Goal: Task Accomplishment & Management: Manage account settings

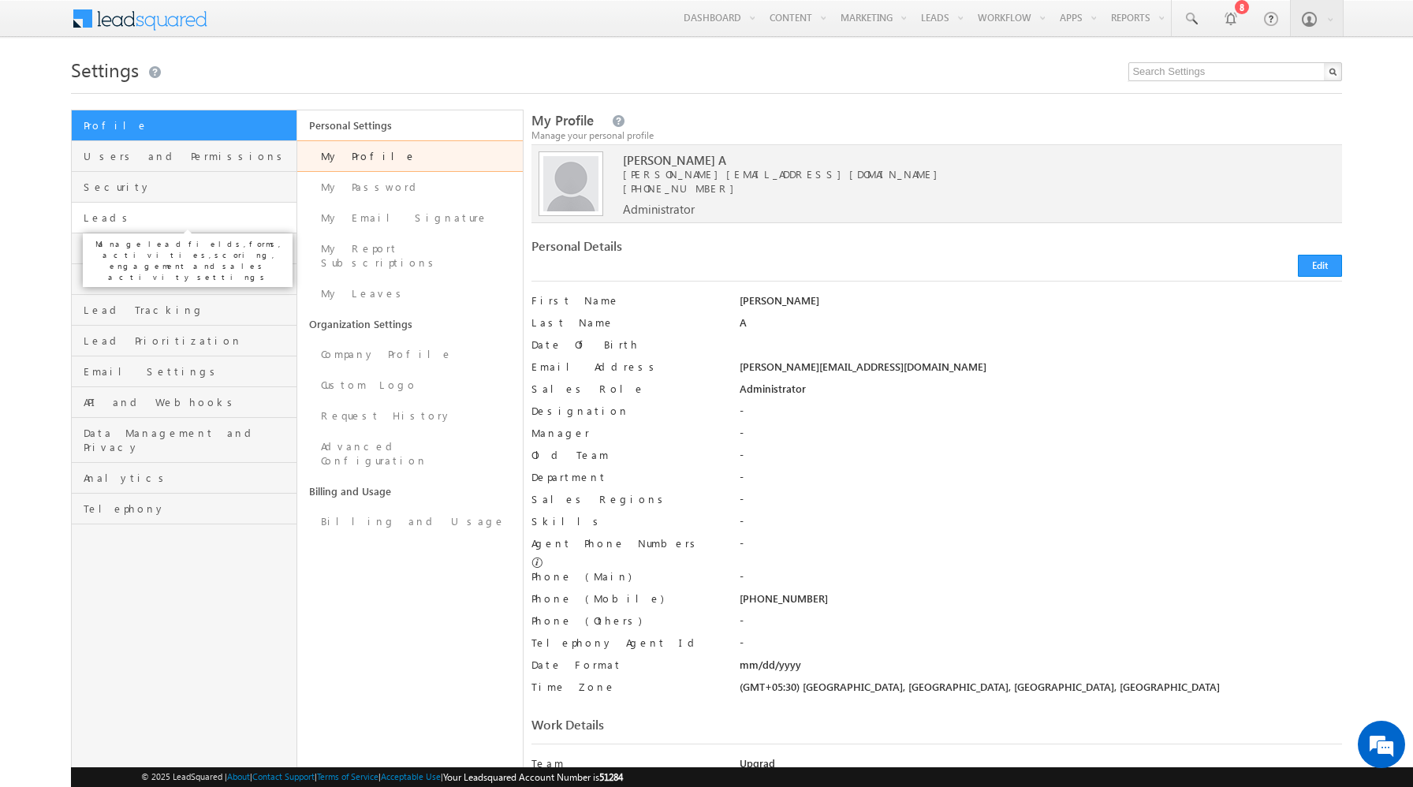
click at [197, 219] on span "Leads" at bounding box center [188, 217] width 209 height 14
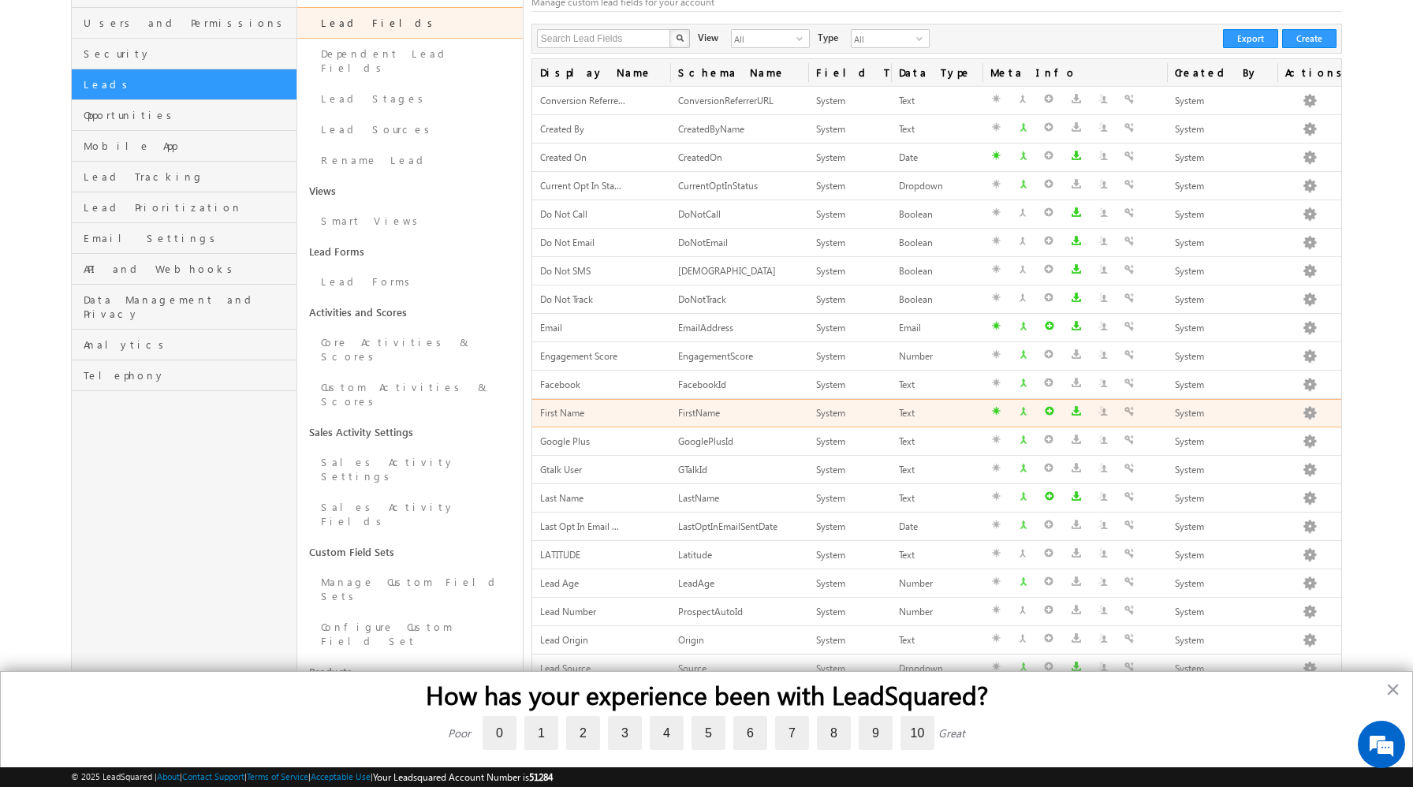
scroll to position [303, 0]
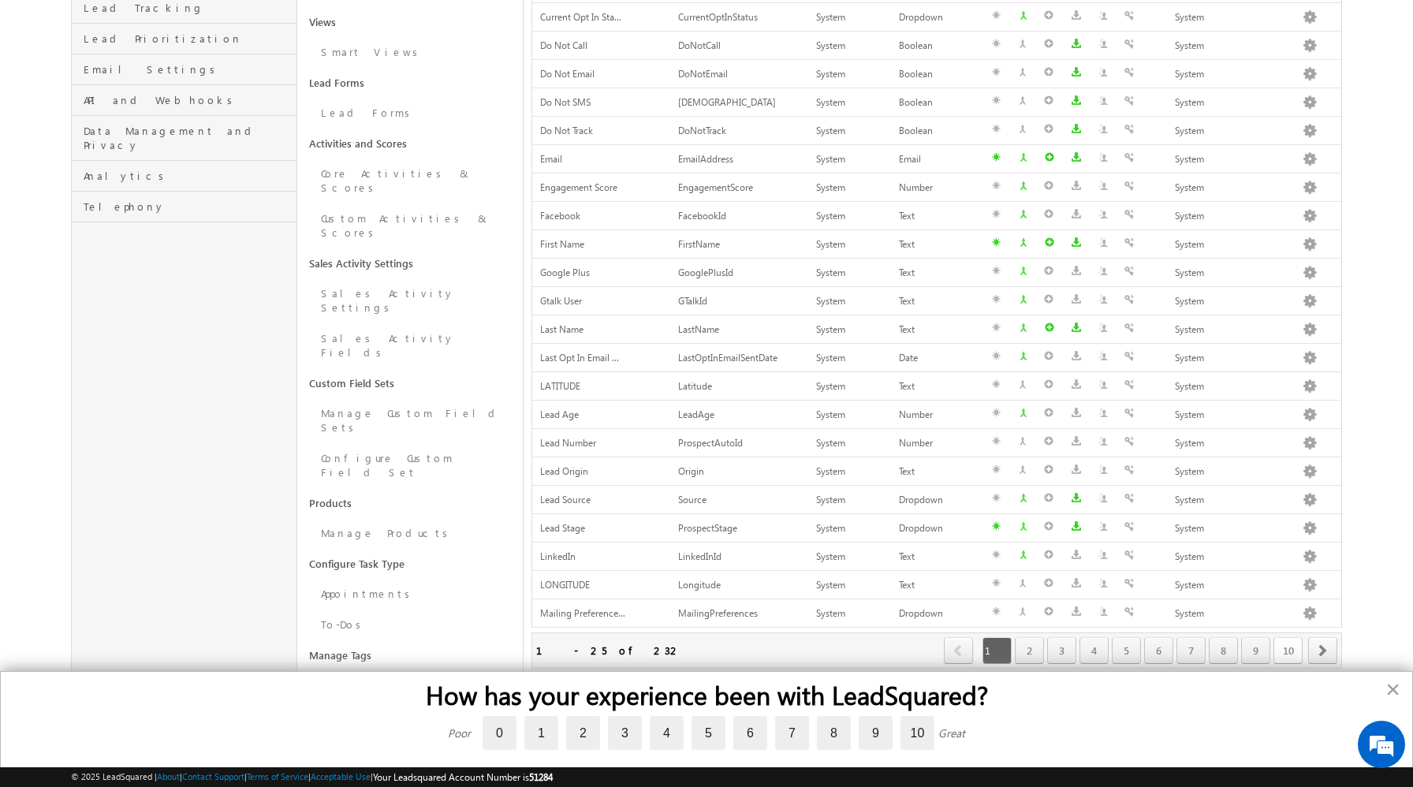
click at [1286, 648] on link "10" at bounding box center [1287, 650] width 29 height 27
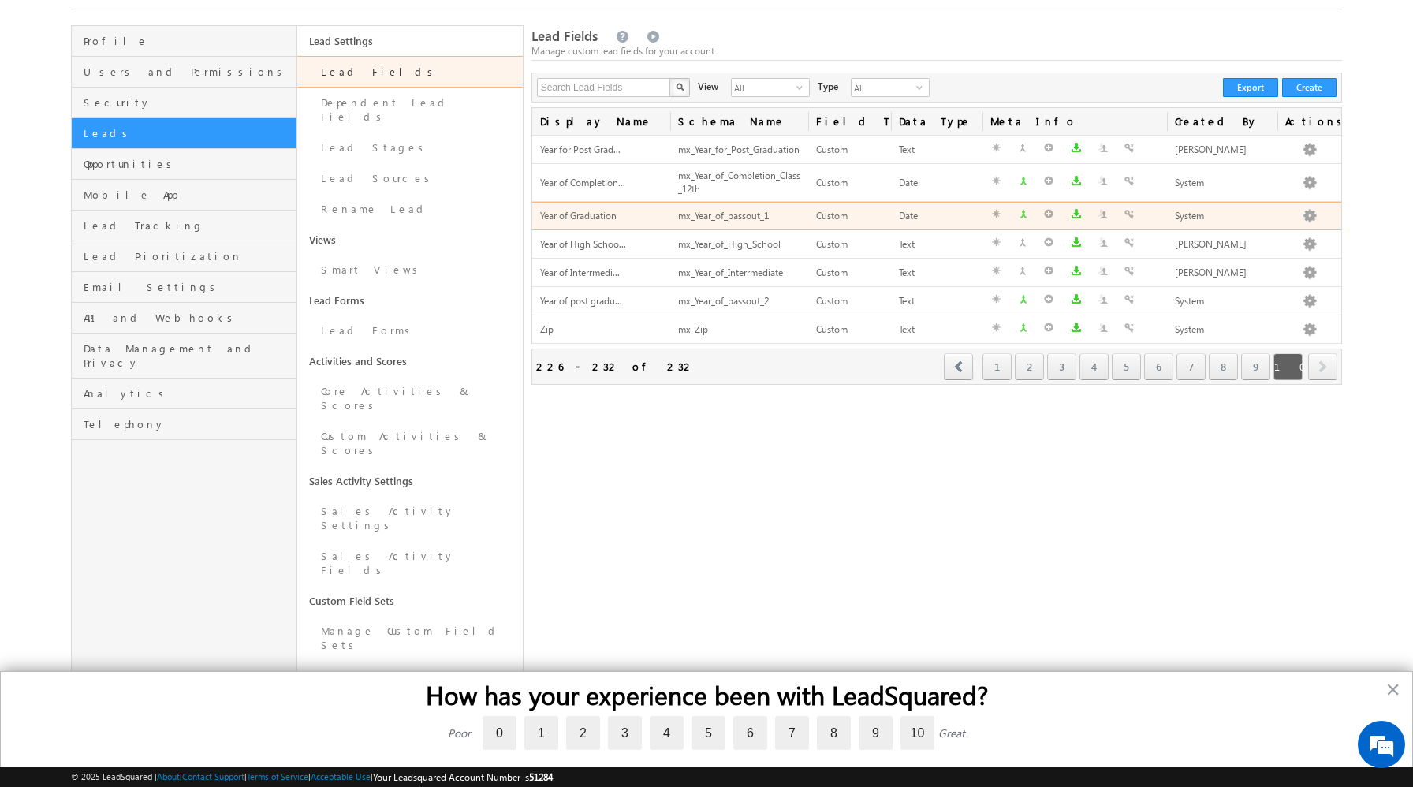
scroll to position [82, 0]
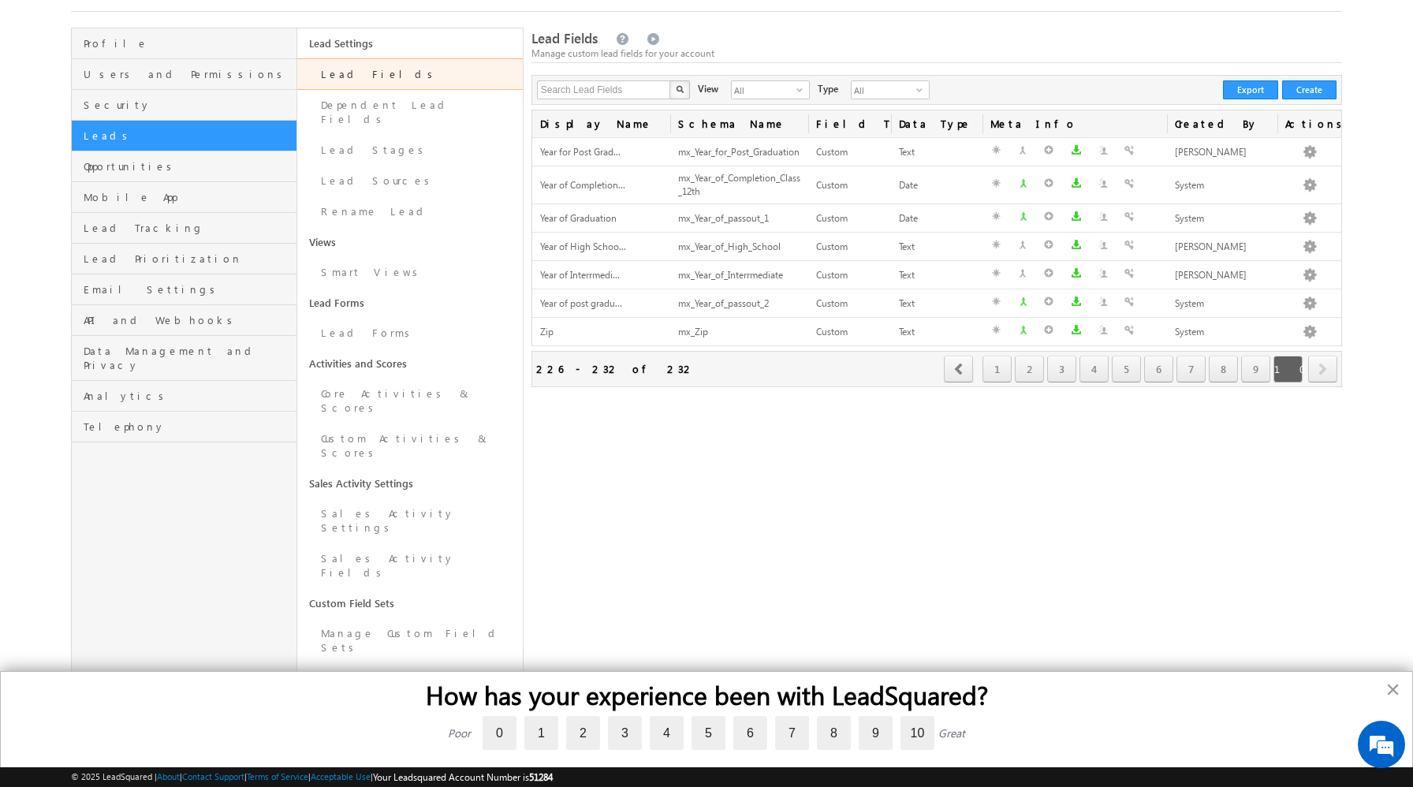
click at [1398, 694] on button "×" at bounding box center [1392, 688] width 15 height 25
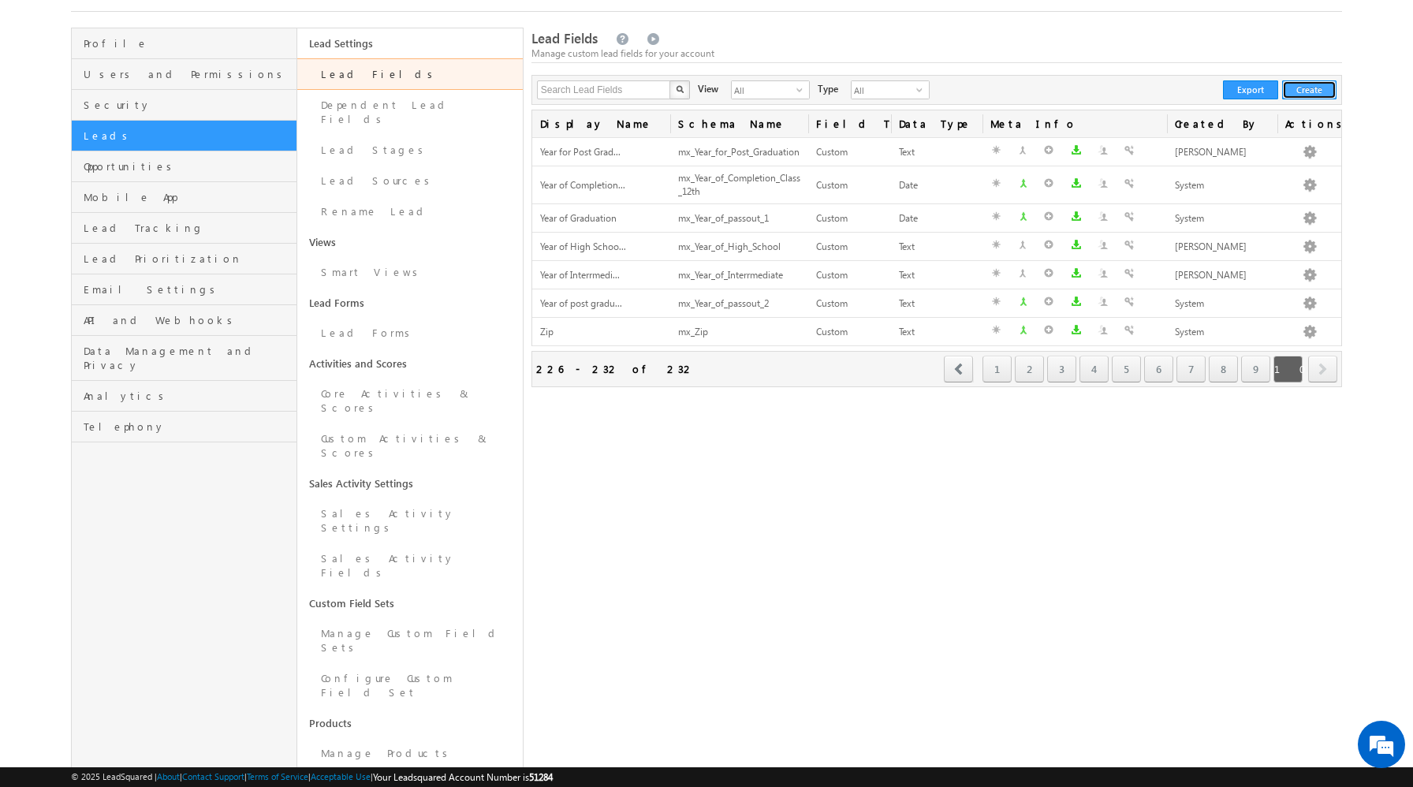
click at [1318, 91] on button "Create" at bounding box center [1309, 89] width 54 height 19
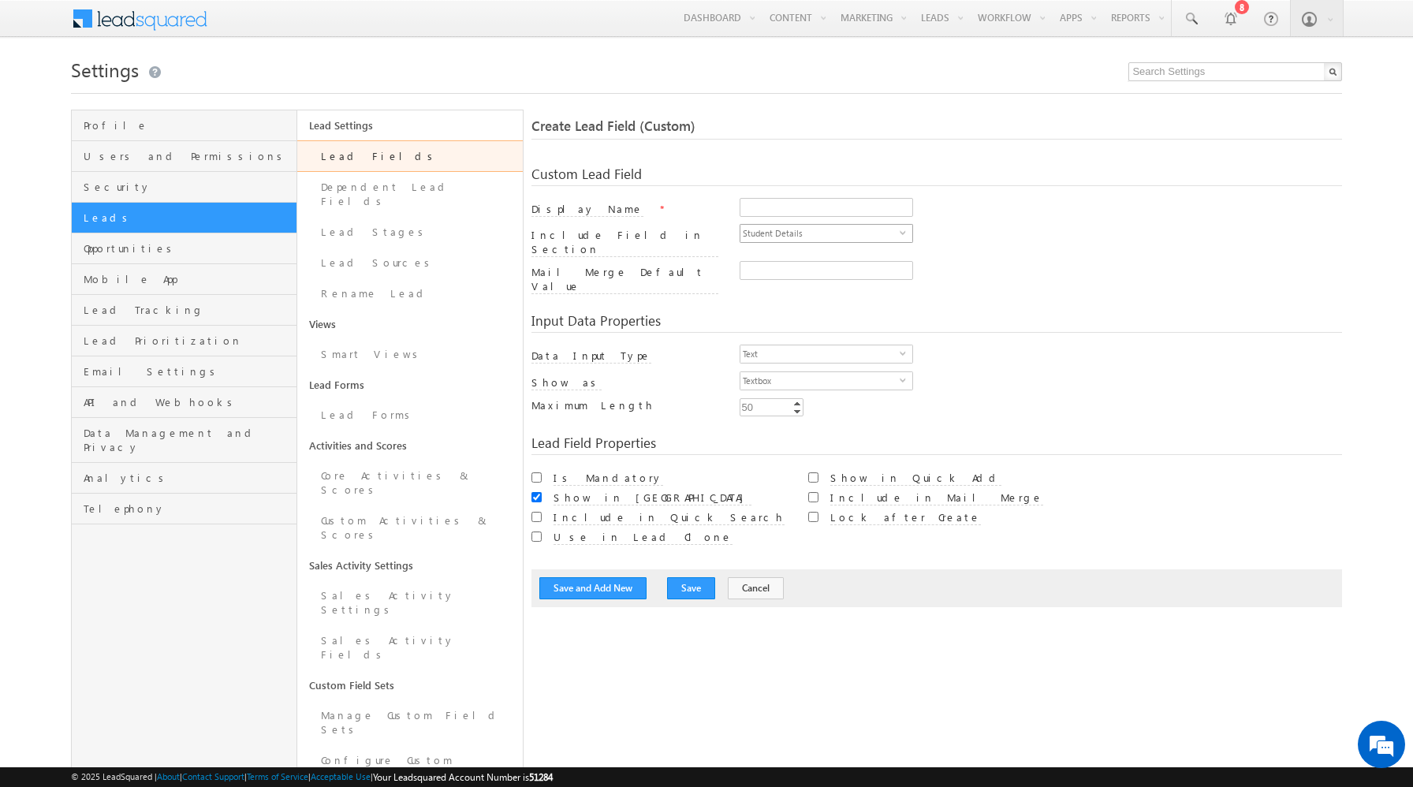
click at [755, 239] on span "Student Details" at bounding box center [819, 233] width 159 height 17
click at [776, 245] on li "Student Details" at bounding box center [826, 253] width 172 height 16
click at [772, 398] on input "50" at bounding box center [771, 407] width 64 height 18
click at [361, 142] on link "Lead Fields" at bounding box center [409, 156] width 225 height 32
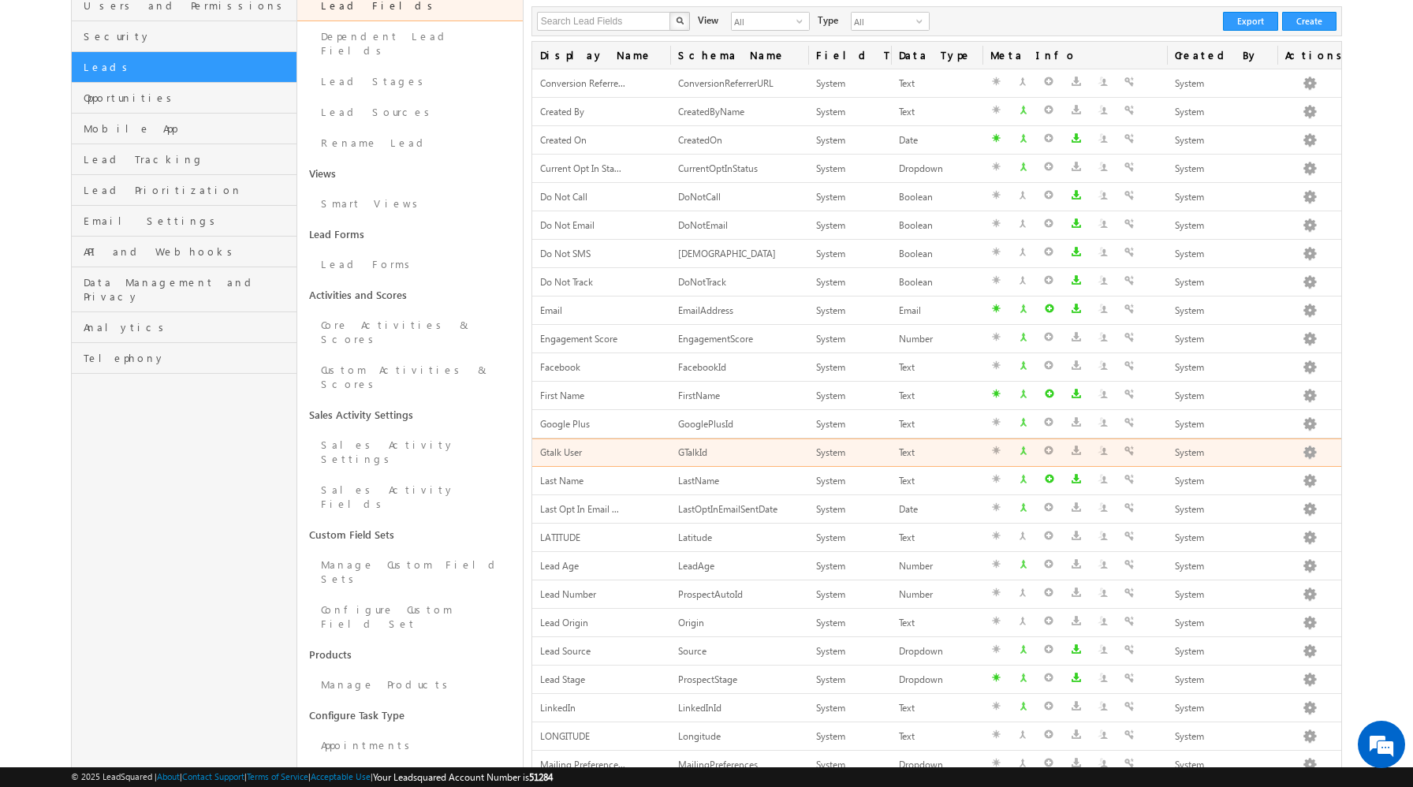
scroll to position [303, 0]
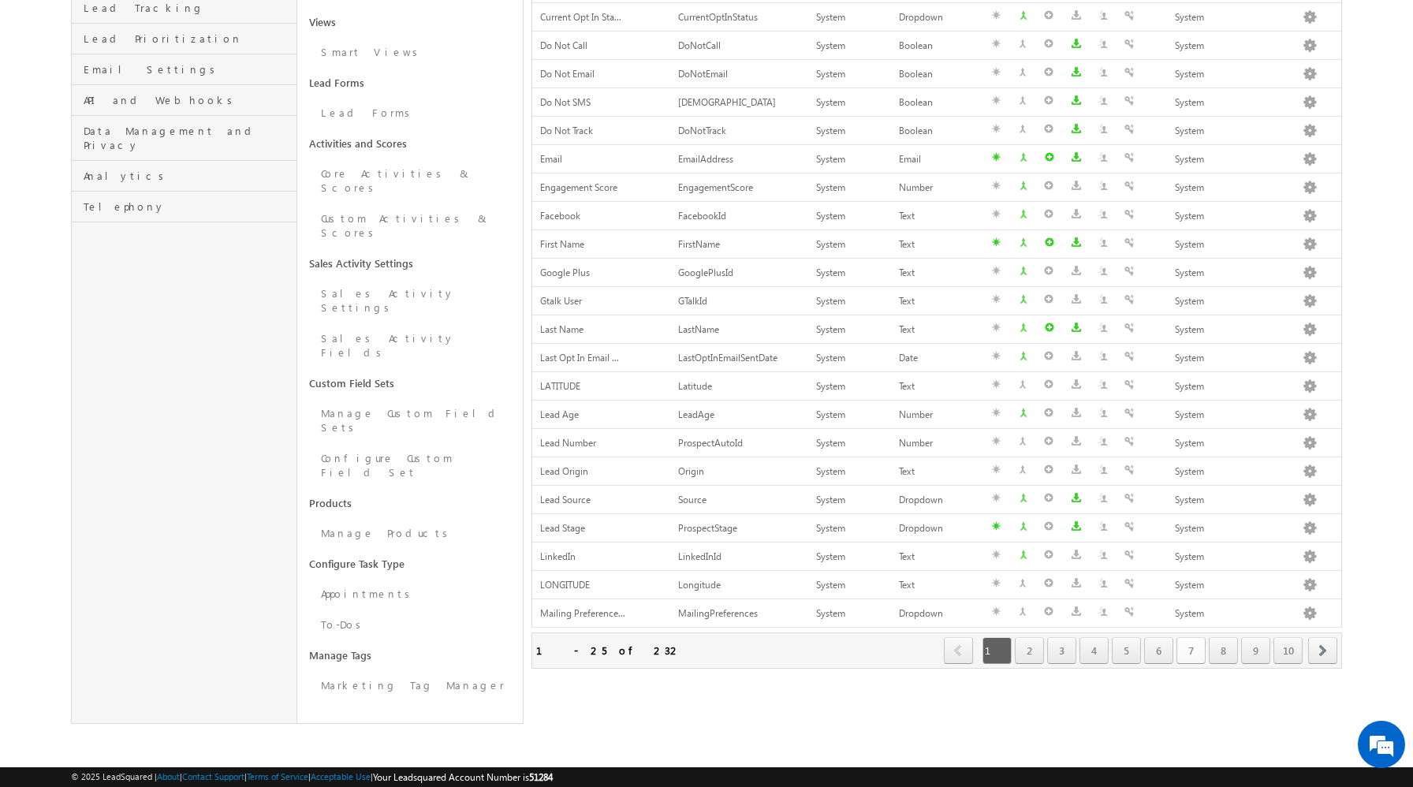
click at [1199, 644] on link "7" at bounding box center [1190, 650] width 29 height 27
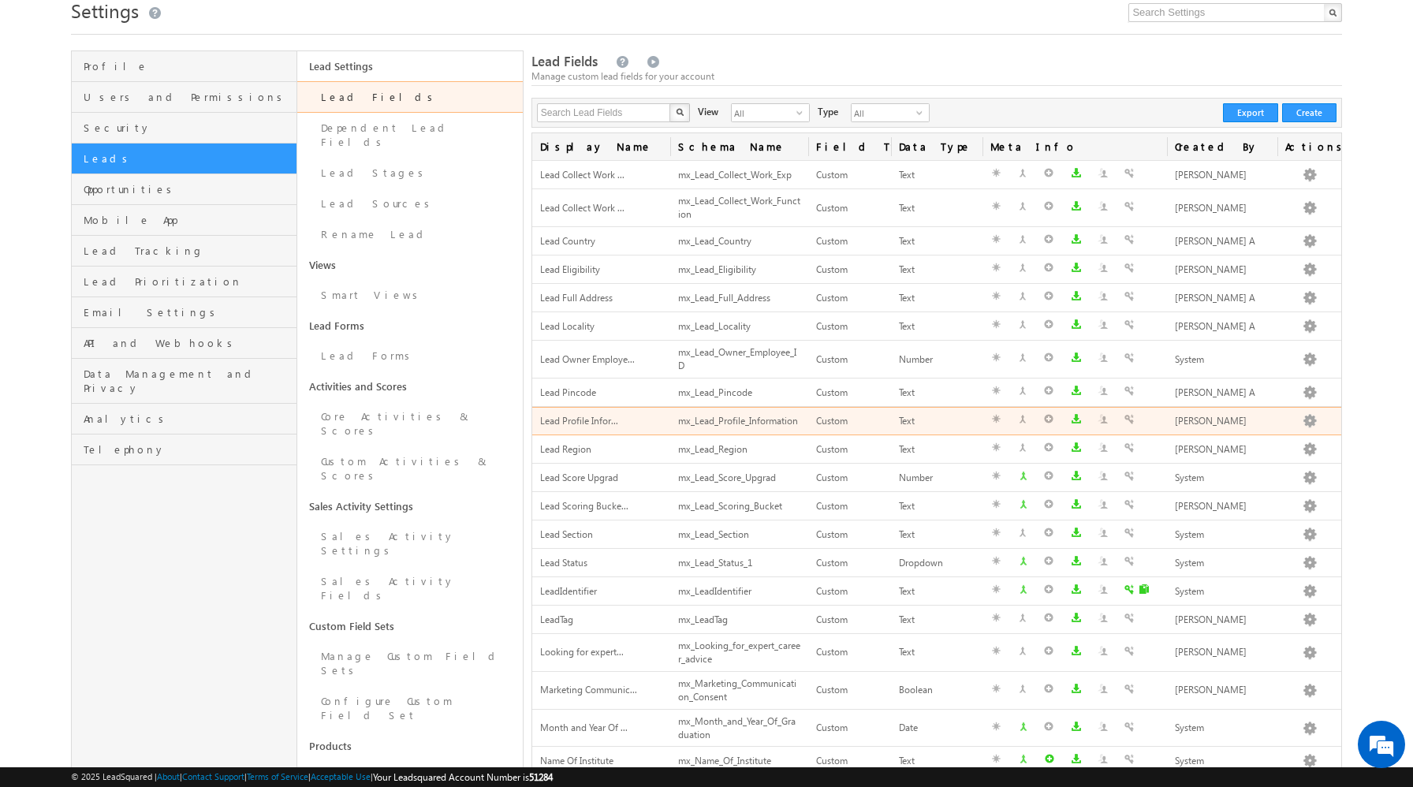
scroll to position [81, 0]
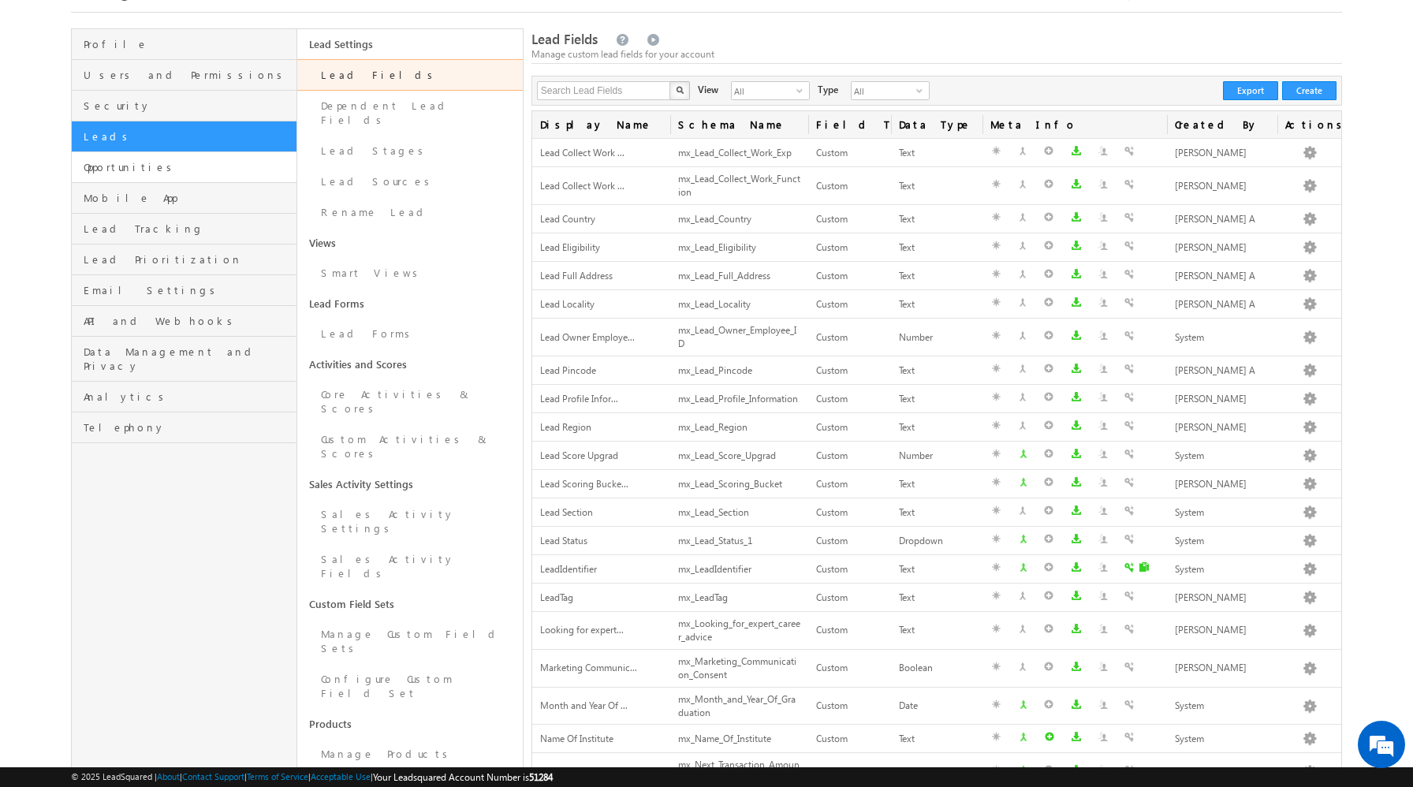
click at [168, 177] on link "Opportunities" at bounding box center [184, 167] width 225 height 31
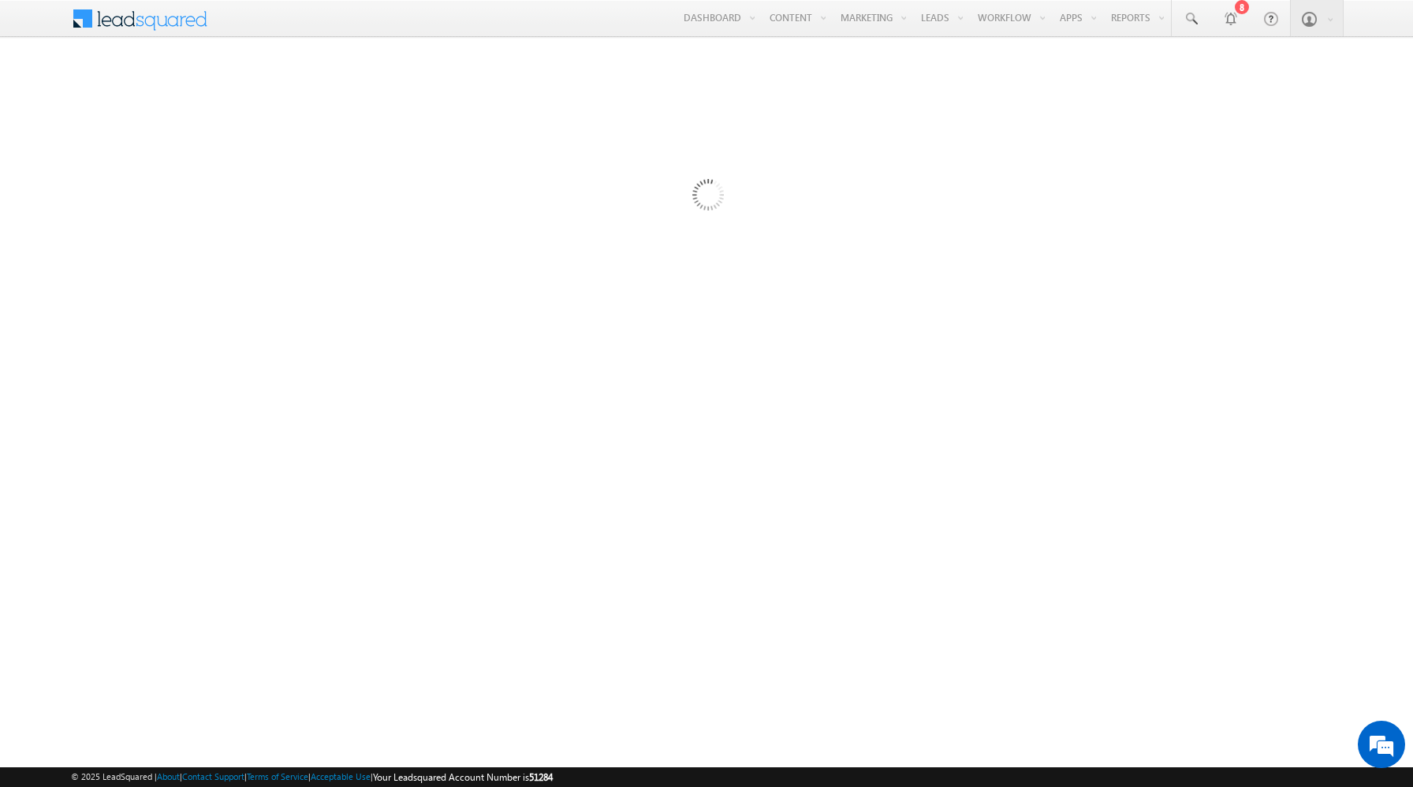
scroll to position [0, 0]
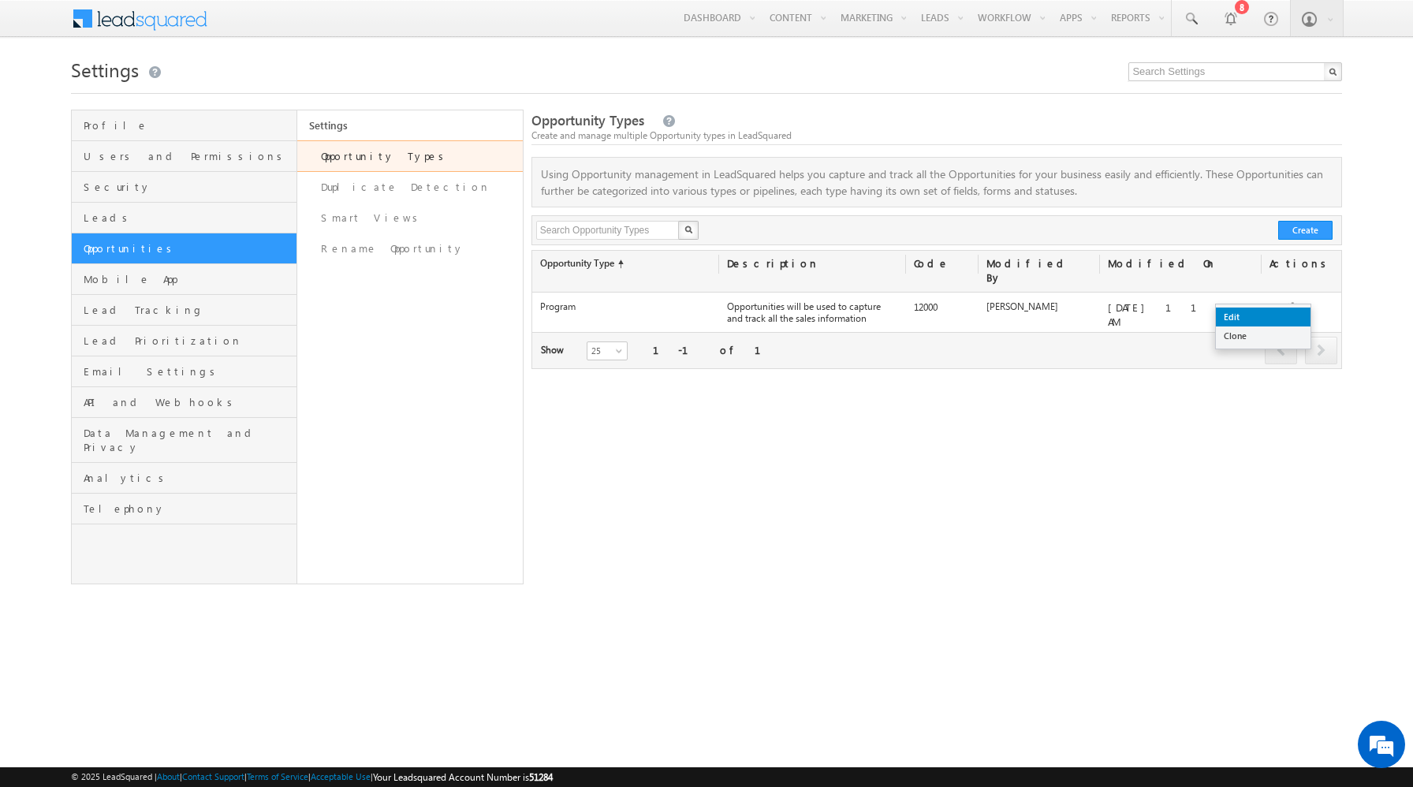
click at [1267, 314] on link "Edit" at bounding box center [1263, 316] width 95 height 19
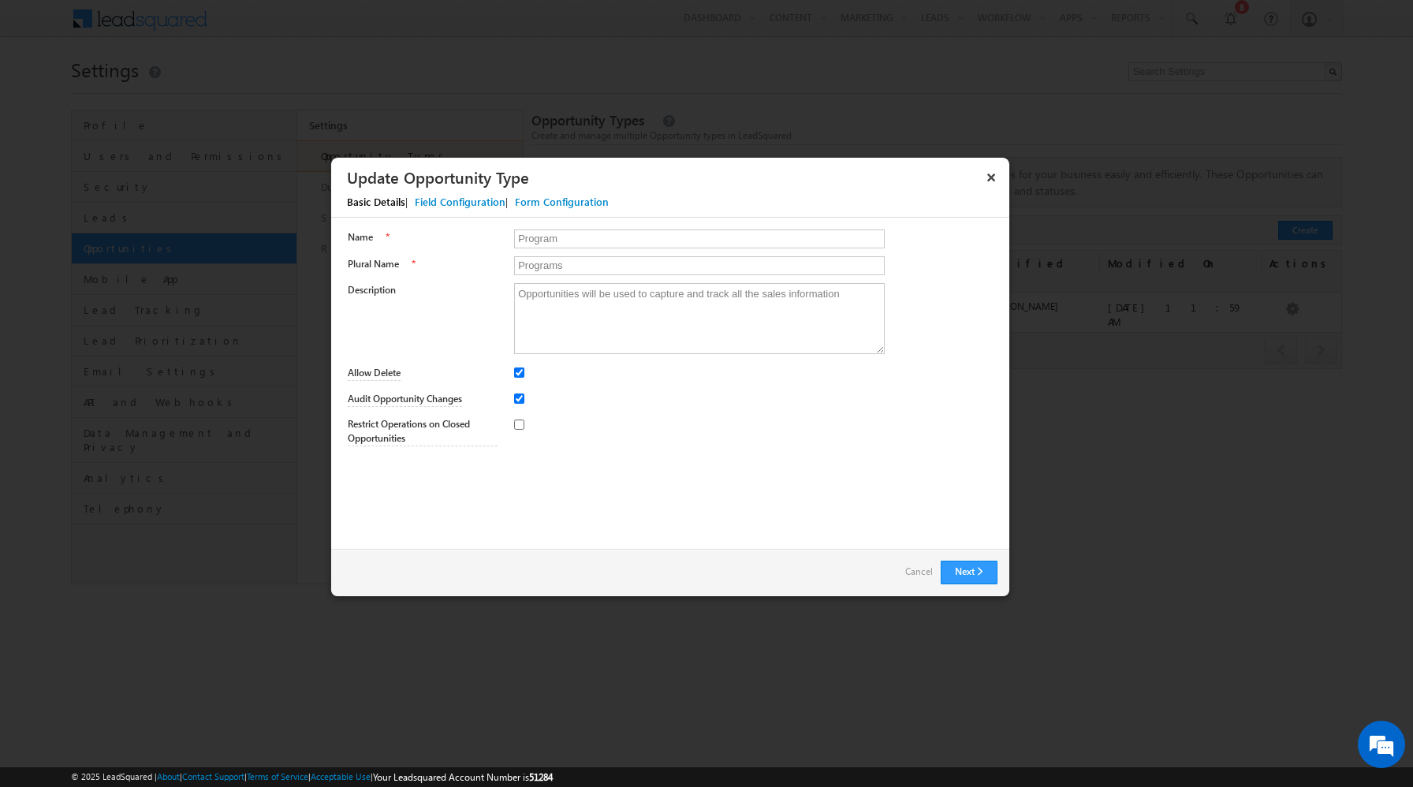
click at [475, 200] on div "Field Configuration" at bounding box center [460, 202] width 91 height 14
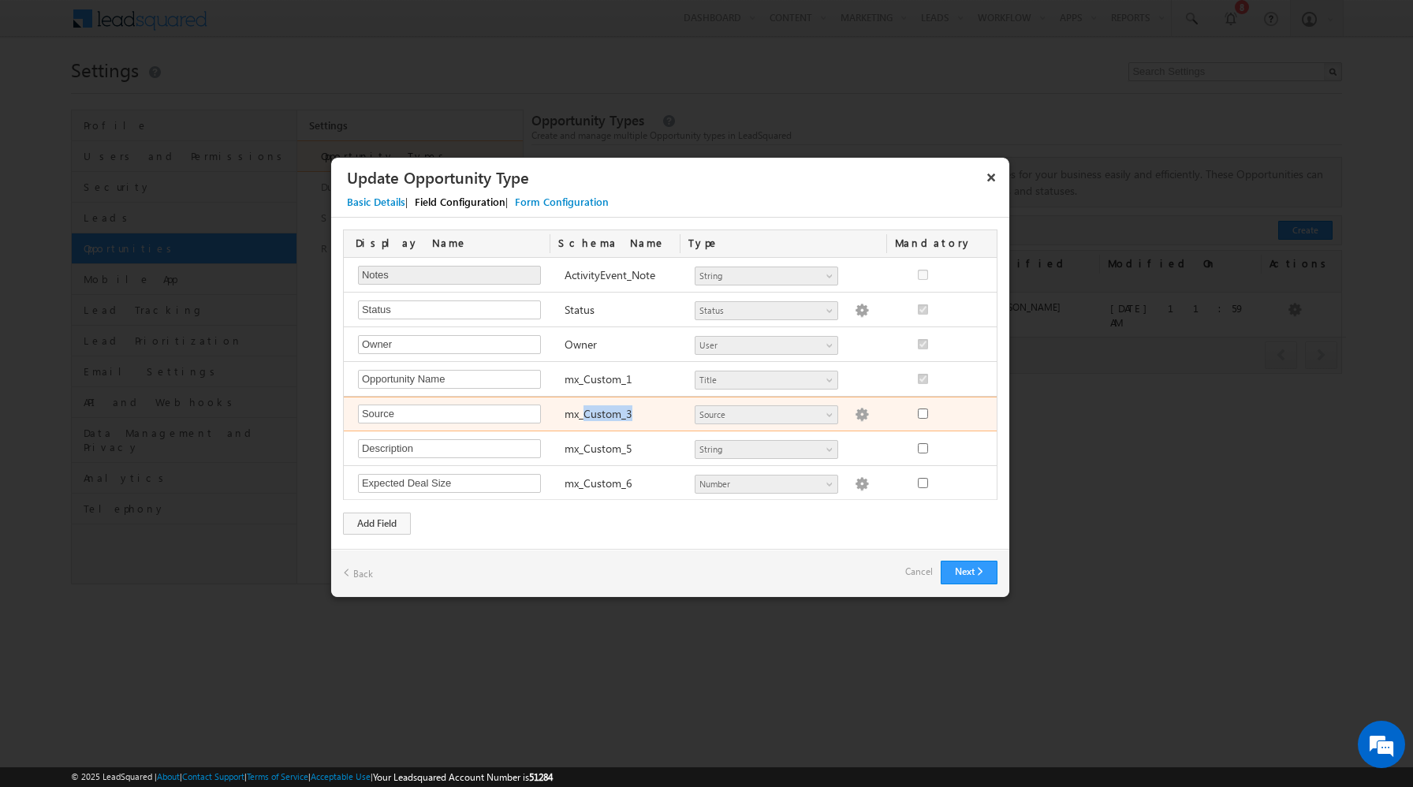
drag, startPoint x: 637, startPoint y: 421, endPoint x: 585, endPoint y: 411, distance: 52.9
click at [585, 411] on div "mx_Custom_3" at bounding box center [622, 415] width 131 height 22
click at [854, 416] on img at bounding box center [861, 415] width 14 height 14
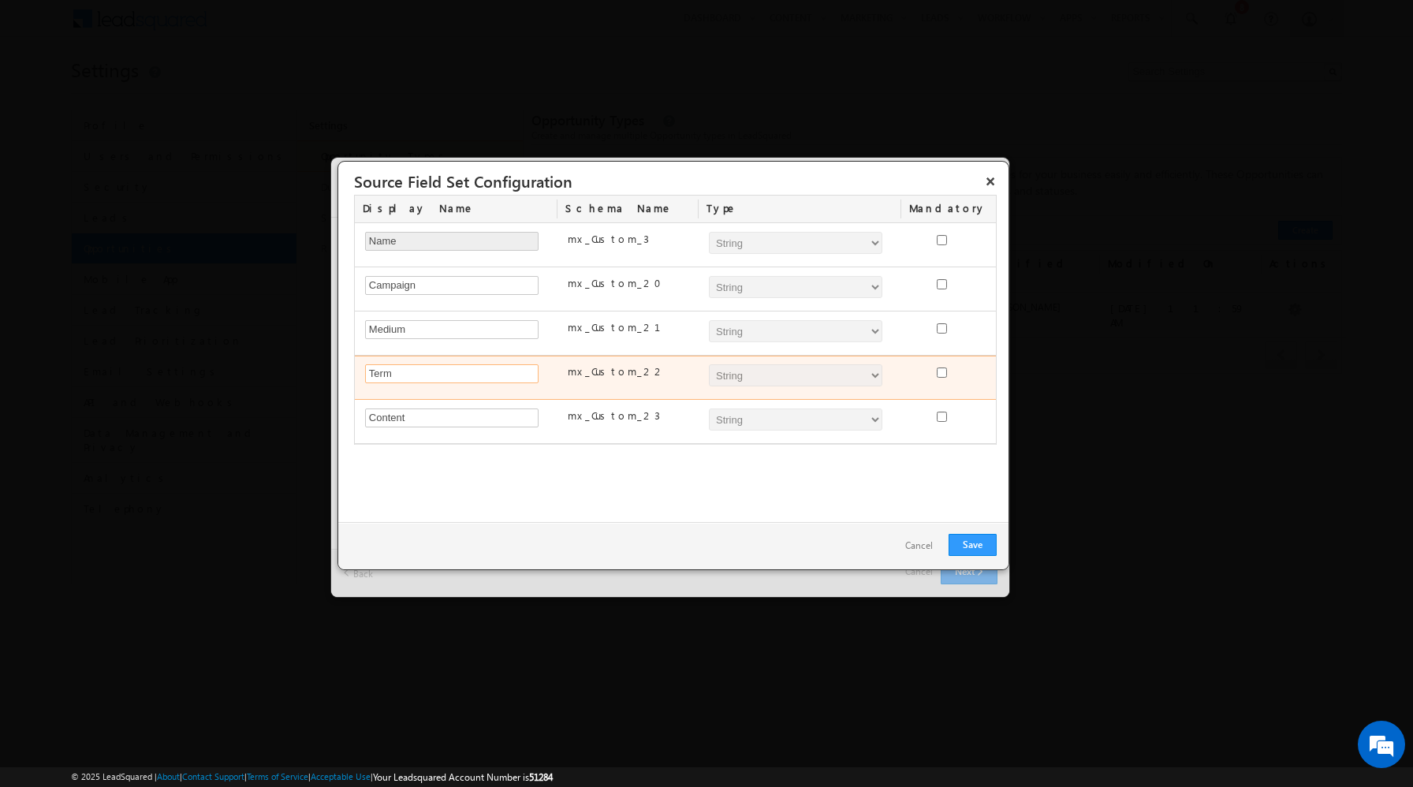
drag, startPoint x: 395, startPoint y: 374, endPoint x: 367, endPoint y: 377, distance: 27.7
click at [367, 377] on input "Term" at bounding box center [451, 373] width 173 height 19
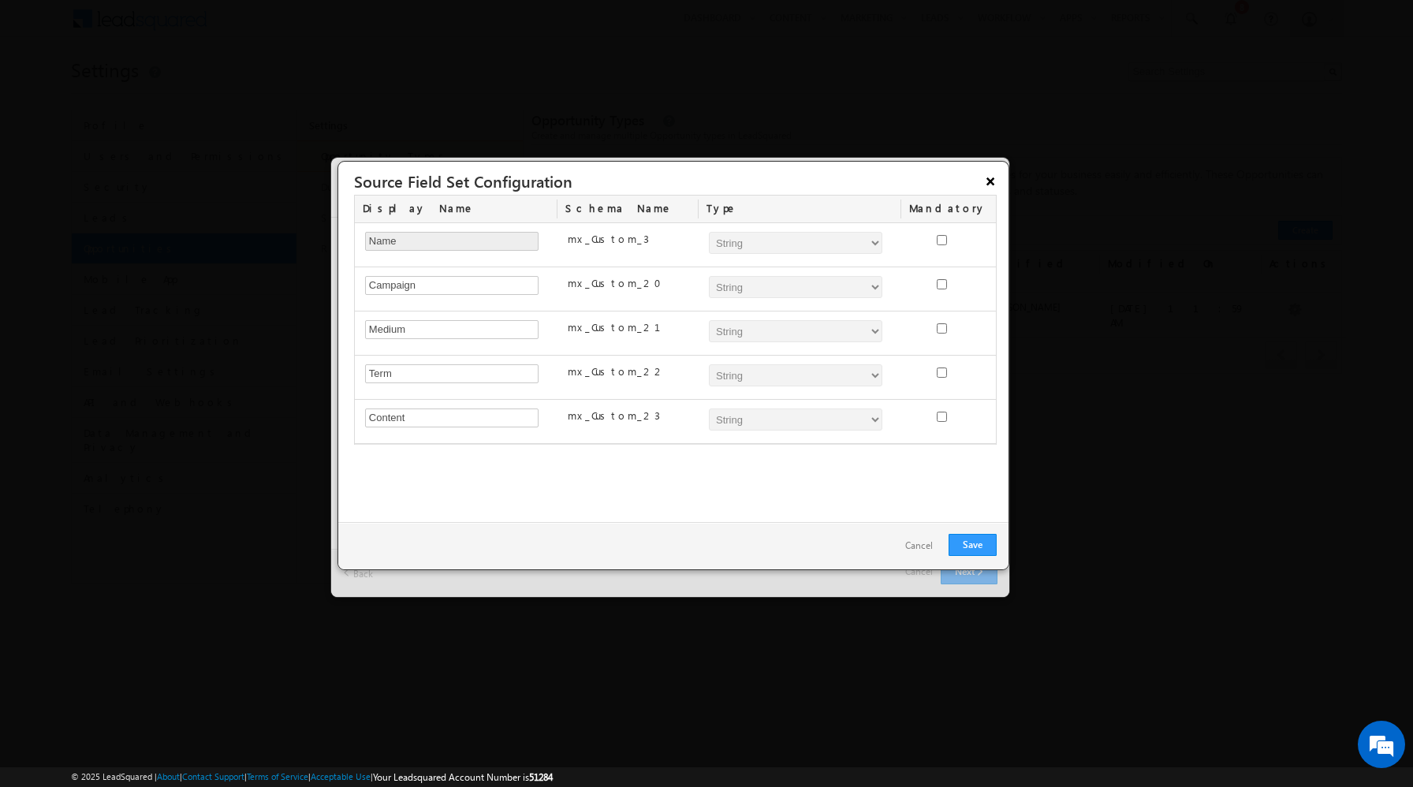
click at [988, 184] on button "×" at bounding box center [989, 181] width 25 height 28
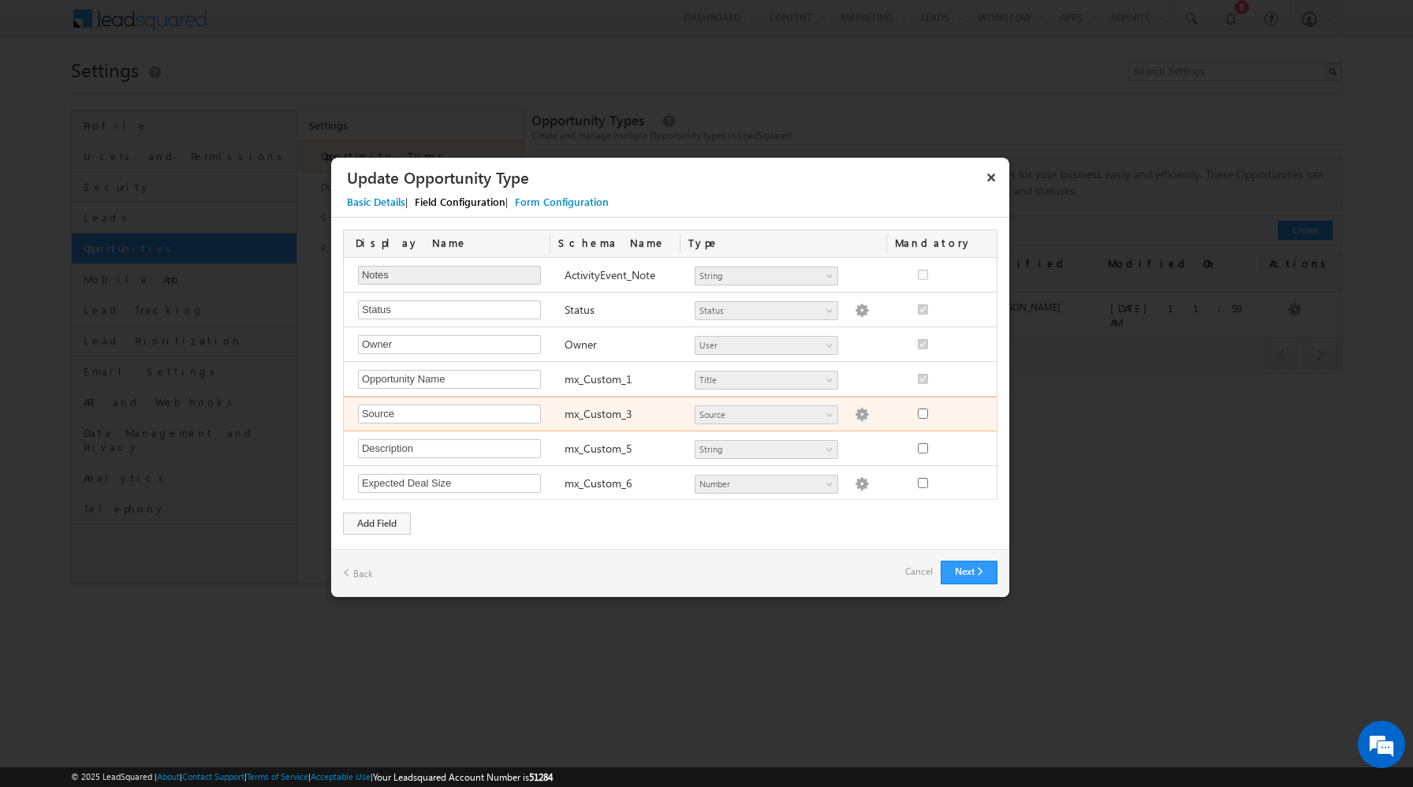
click at [854, 407] on span at bounding box center [861, 412] width 14 height 13
click at [854, 416] on img at bounding box center [861, 415] width 14 height 14
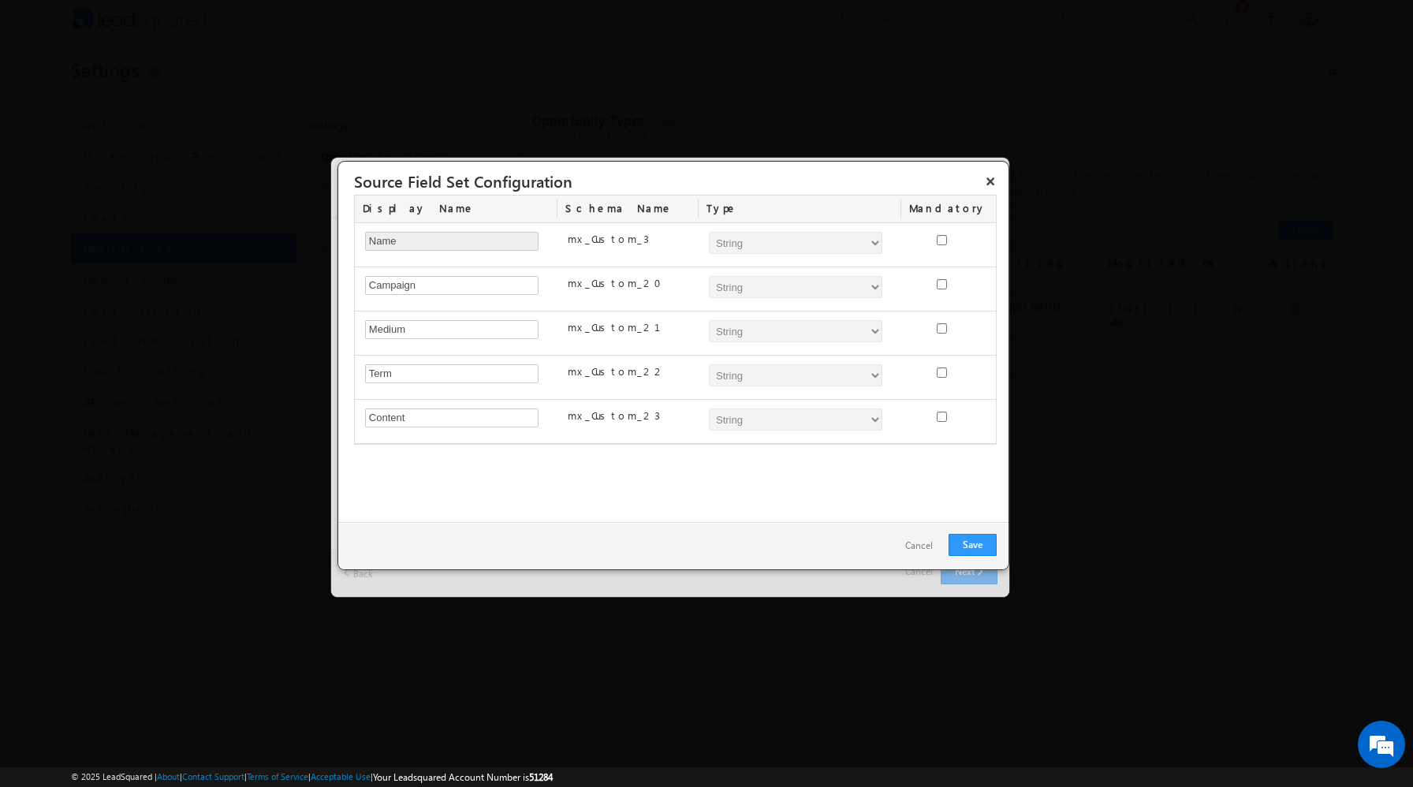
click at [924, 557] on link "Cancel" at bounding box center [918, 545] width 59 height 23
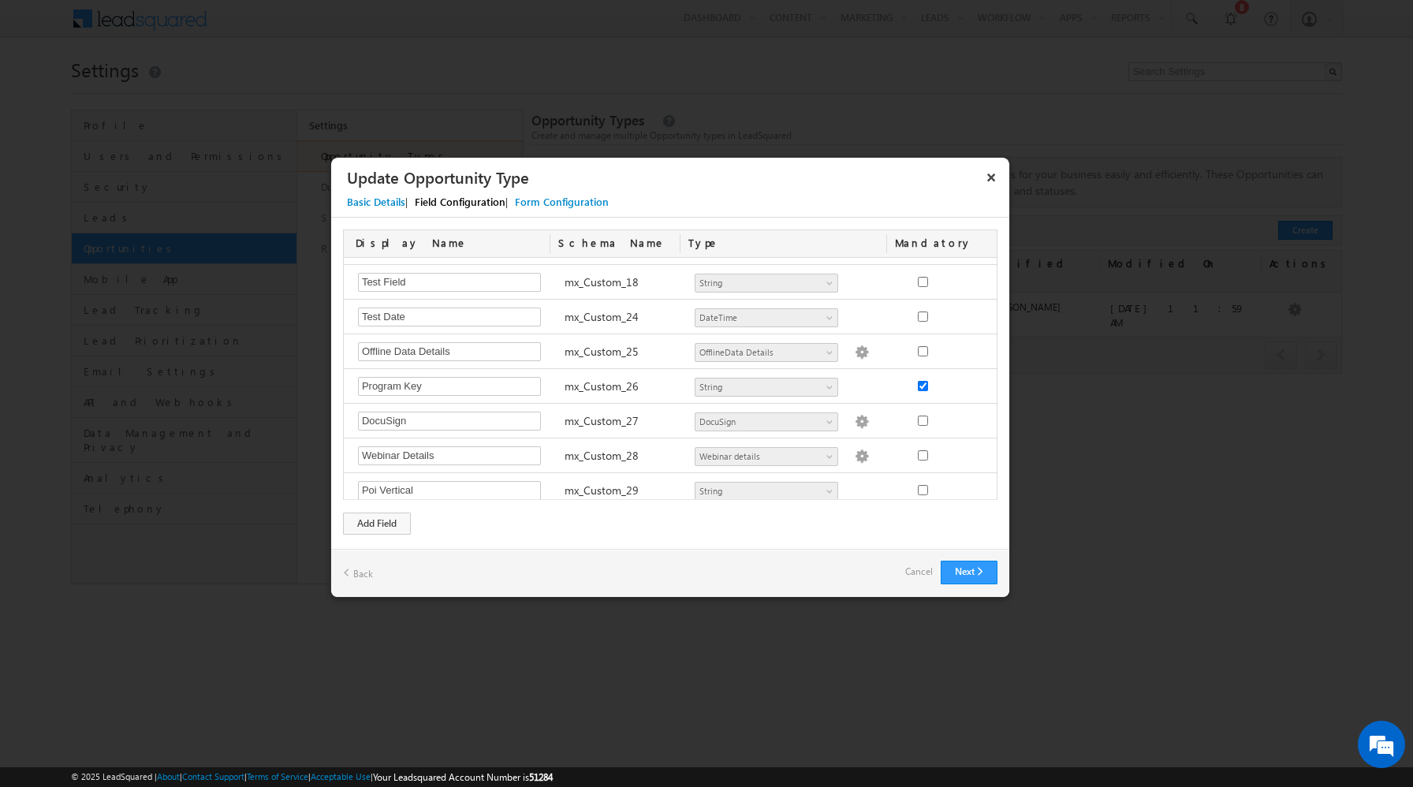
scroll to position [833, 0]
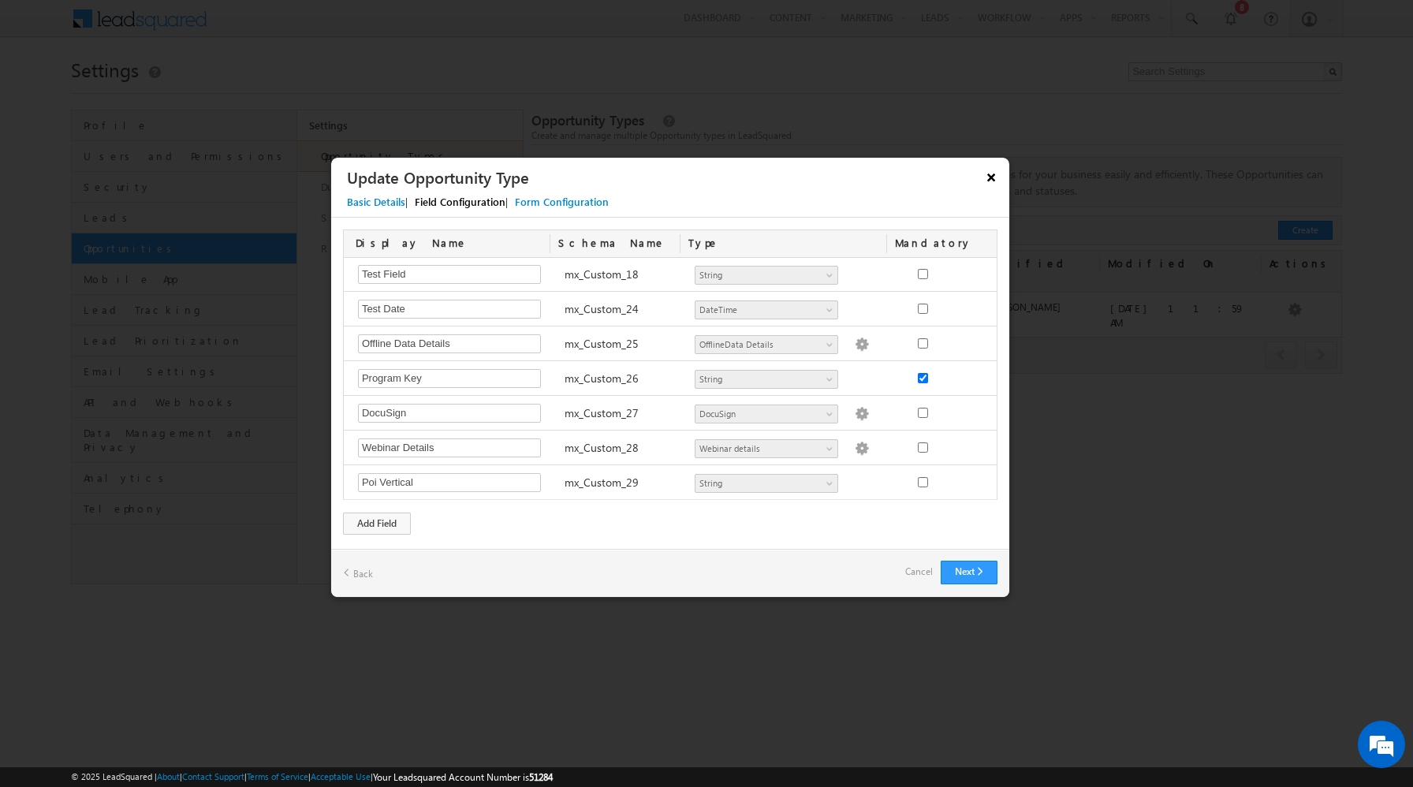
click at [993, 175] on button "×" at bounding box center [990, 177] width 25 height 28
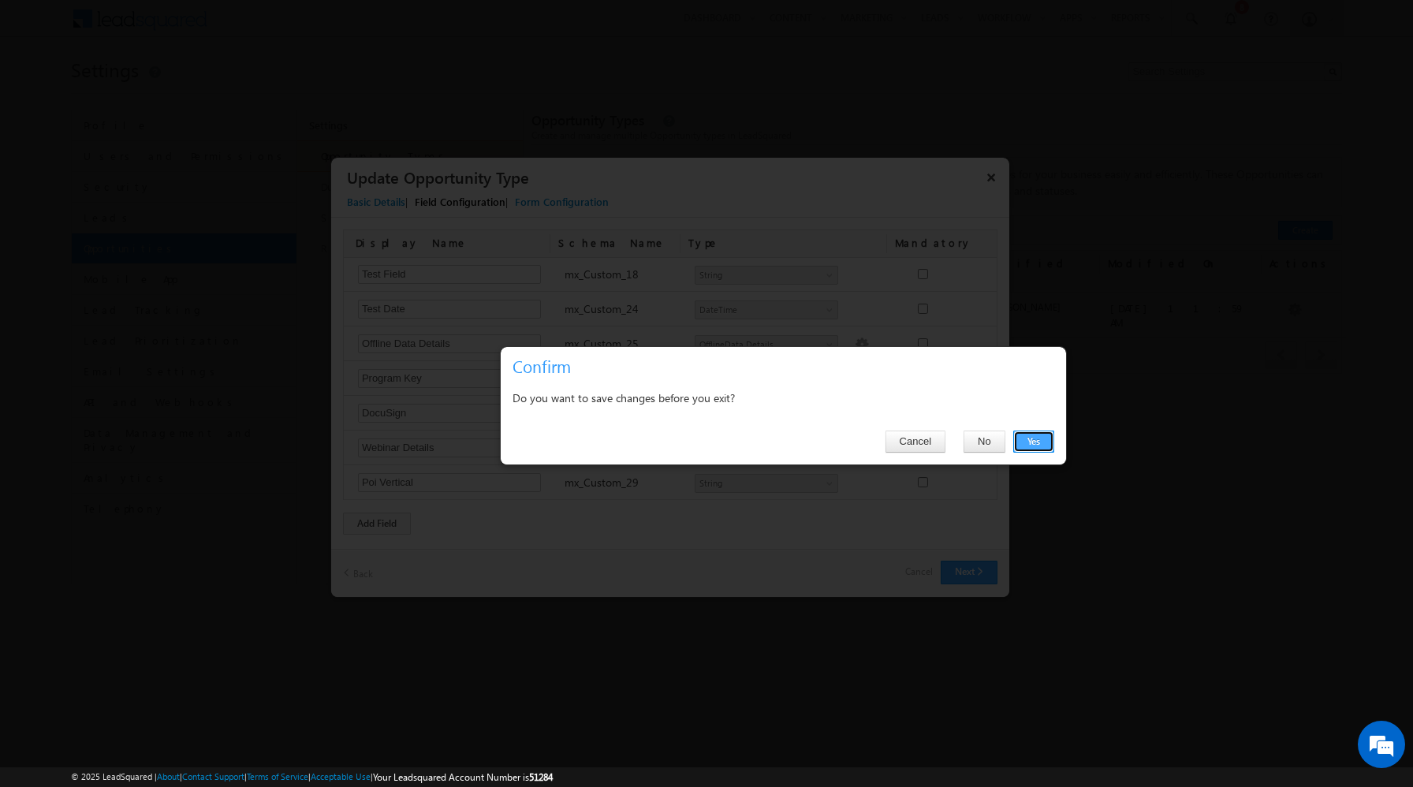
click at [1030, 440] on button "Yes" at bounding box center [1033, 441] width 41 height 22
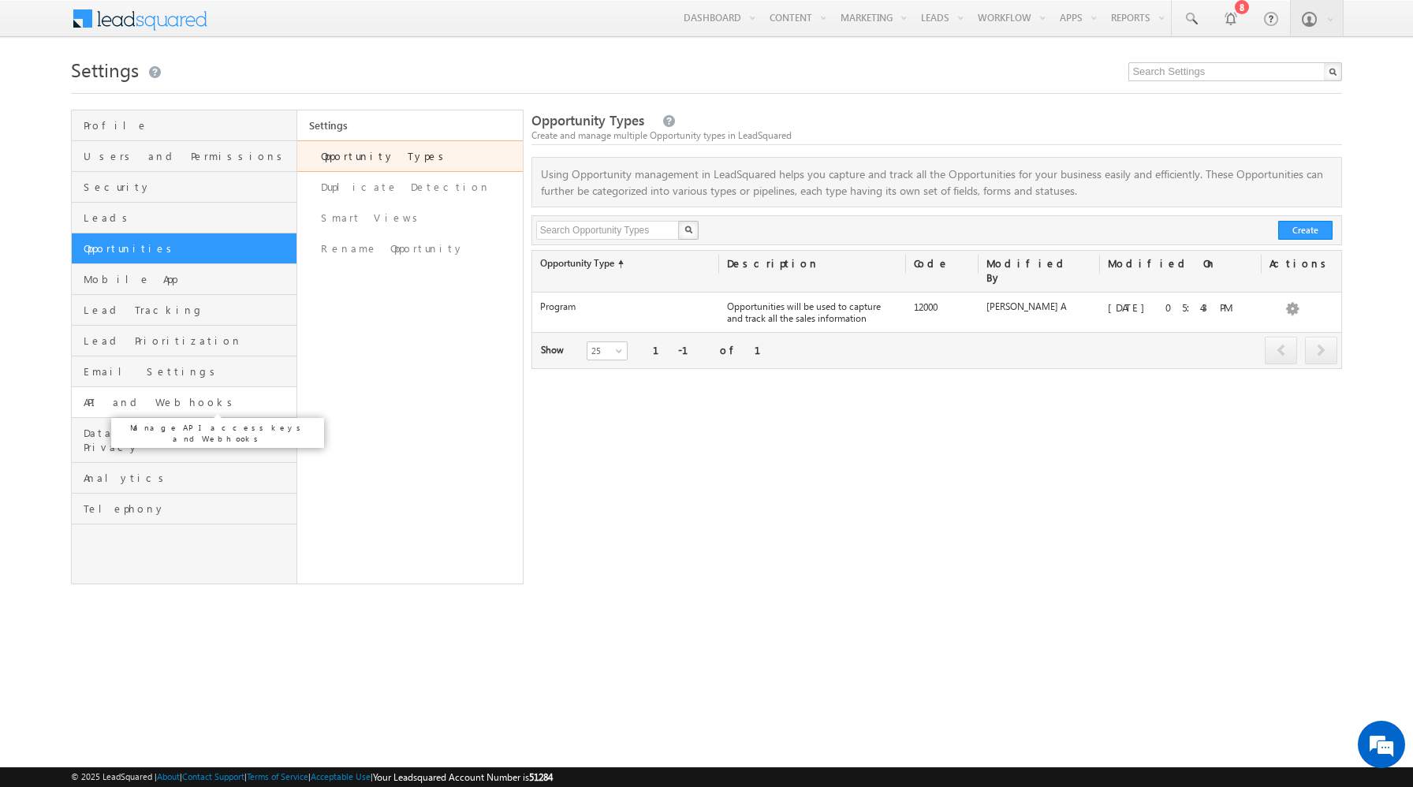
click at [133, 398] on span "API and Webhooks" at bounding box center [188, 402] width 209 height 14
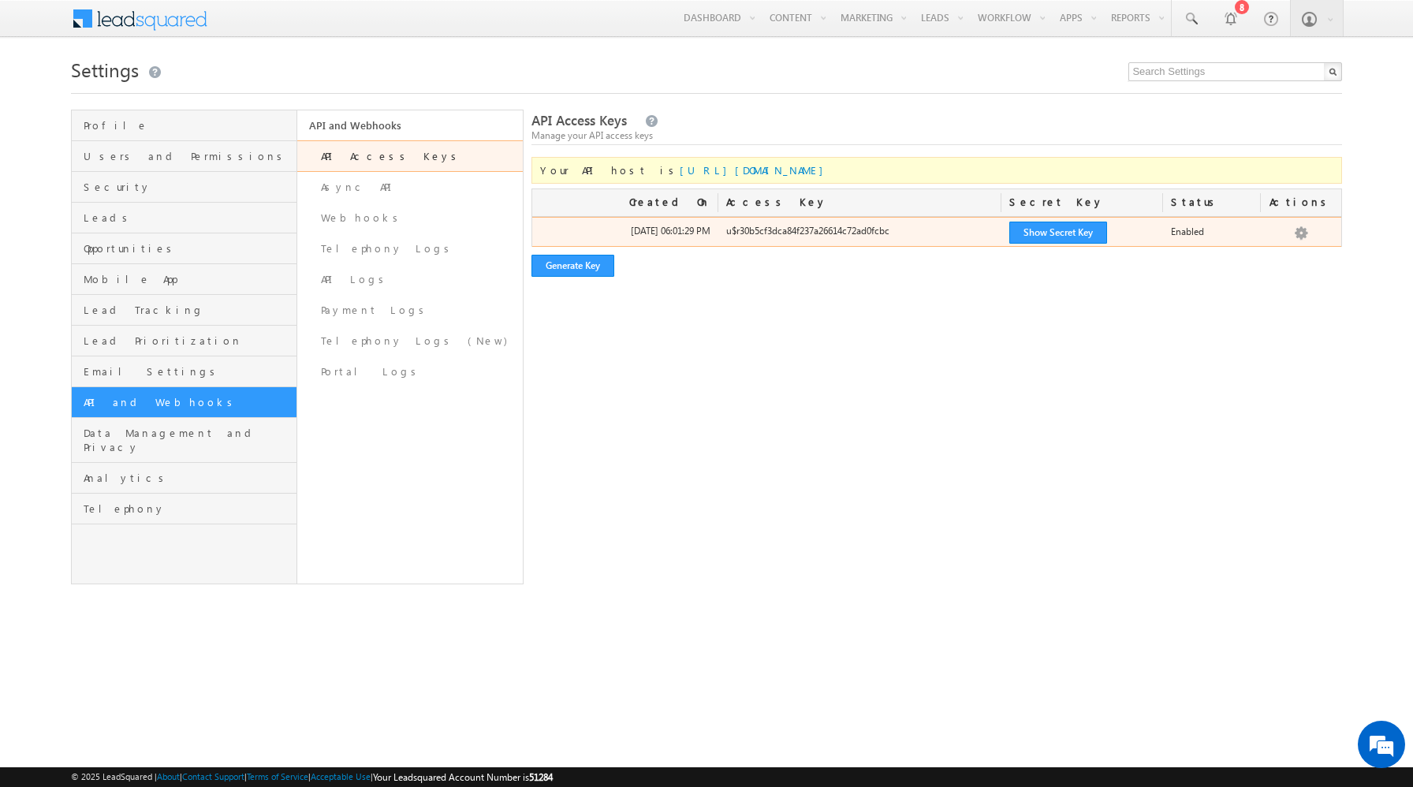
drag, startPoint x: 895, startPoint y: 231, endPoint x: 731, endPoint y: 236, distance: 164.8
click at [731, 236] on div "u$r30b5cf3dca84f237a26614c72ad0fcbc" at bounding box center [859, 235] width 283 height 22
click at [1090, 224] on button "Show Secret Key" at bounding box center [1058, 233] width 98 height 22
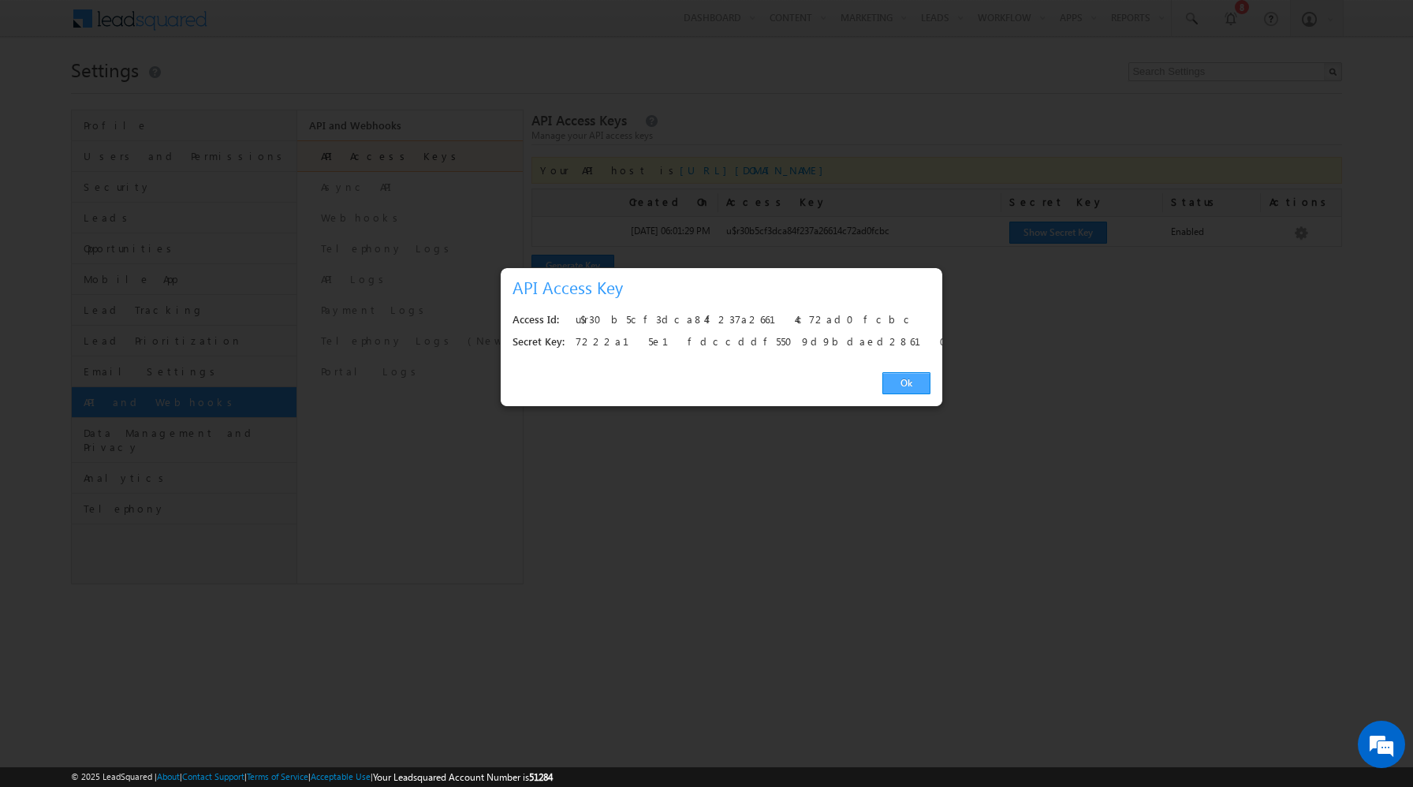
click at [915, 389] on link "Ok" at bounding box center [906, 383] width 48 height 22
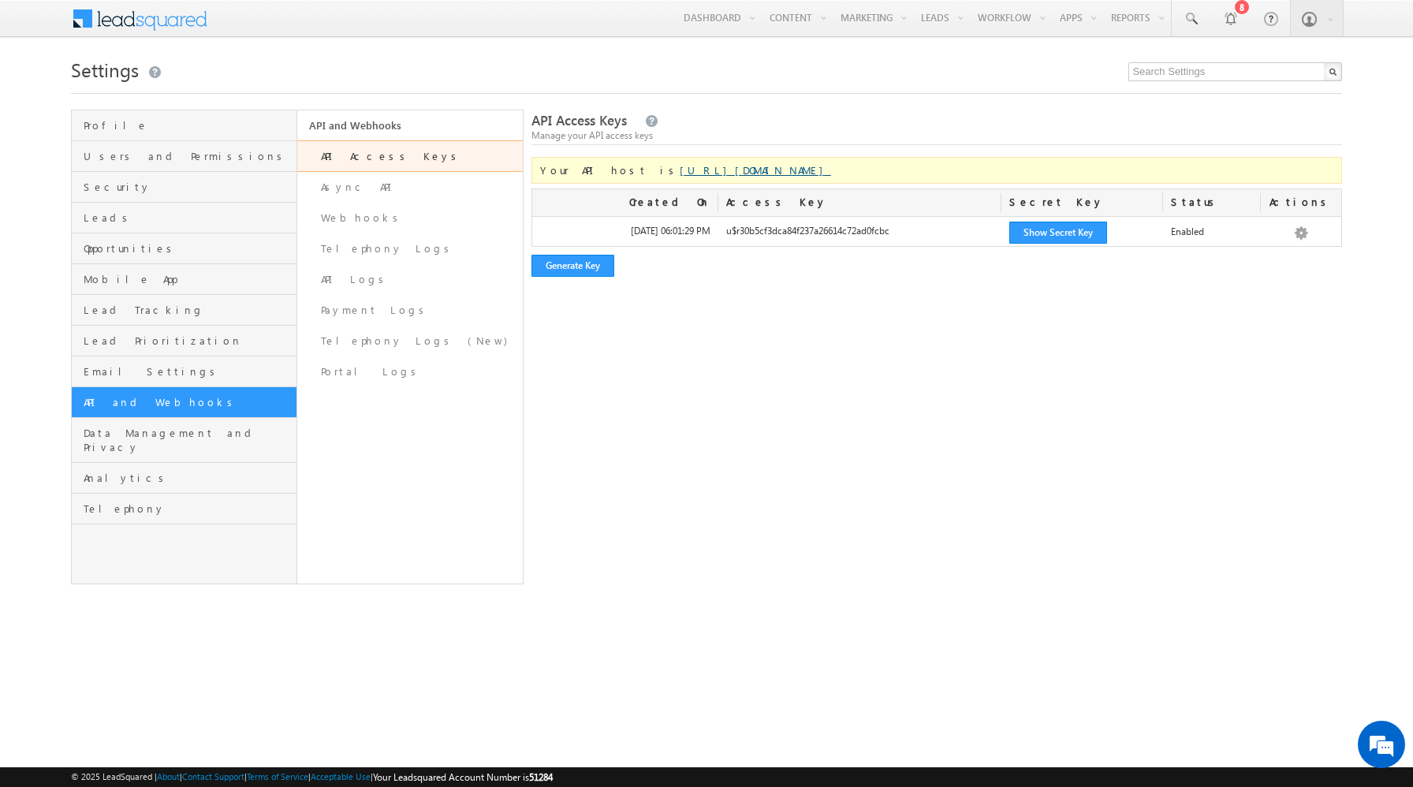
drag, startPoint x: 800, startPoint y: 173, endPoint x: 613, endPoint y: 174, distance: 186.8
click at [613, 174] on div "Your API host is [URL][DOMAIN_NAME]" at bounding box center [936, 170] width 811 height 27
